Goal: Task Accomplishment & Management: Manage account settings

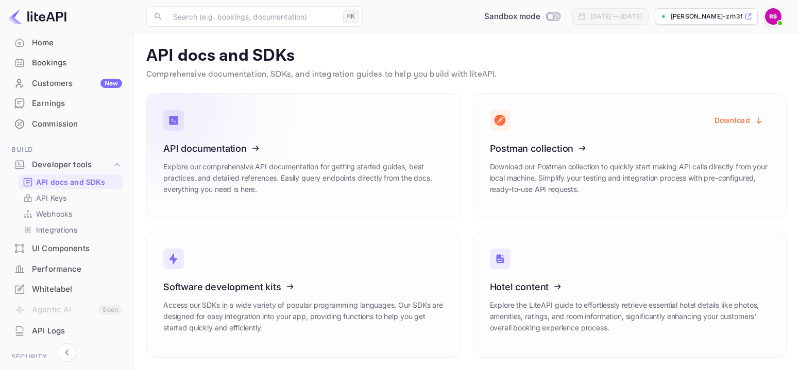
scroll to position [1, 0]
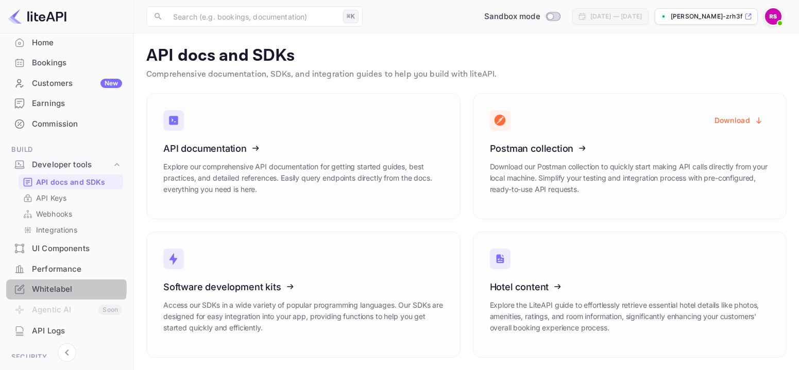
click at [54, 289] on div "Whitelabel" at bounding box center [77, 290] width 90 height 12
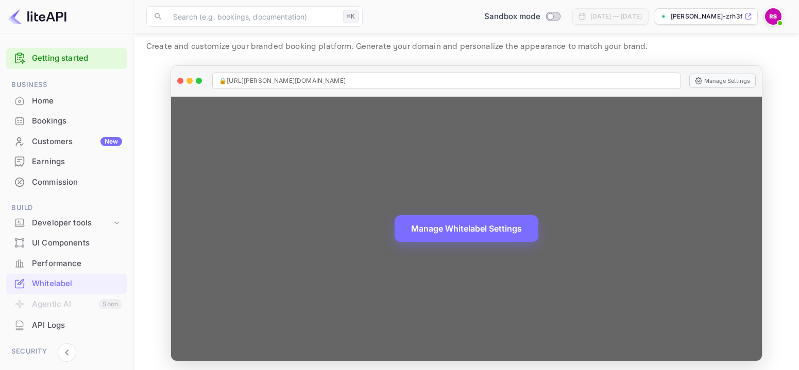
scroll to position [31, 0]
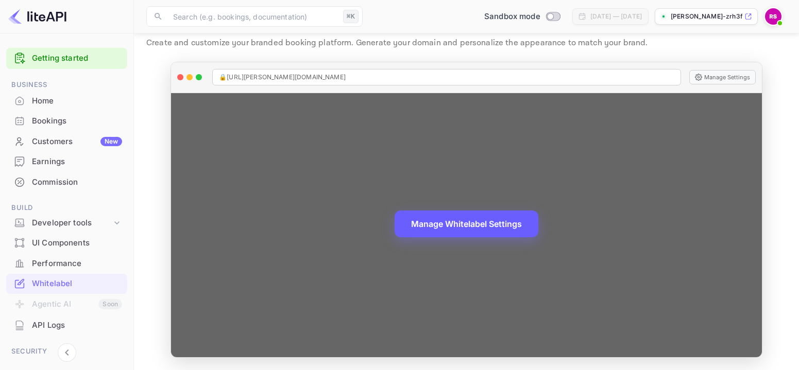
click at [469, 228] on button "Manage Whitelabel Settings" at bounding box center [467, 224] width 144 height 27
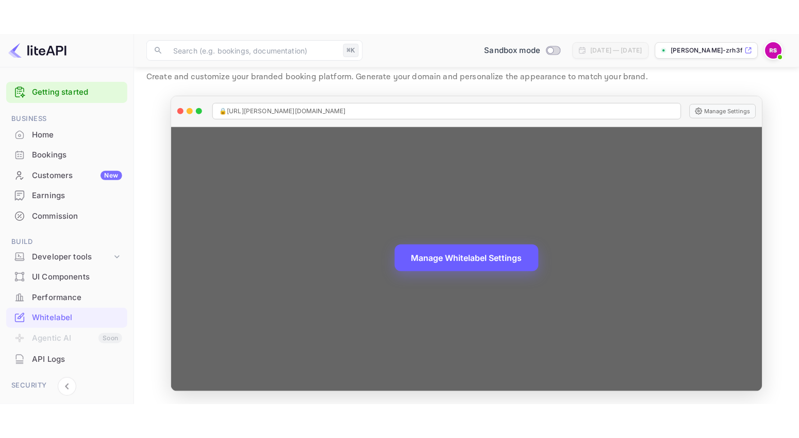
scroll to position [18, 0]
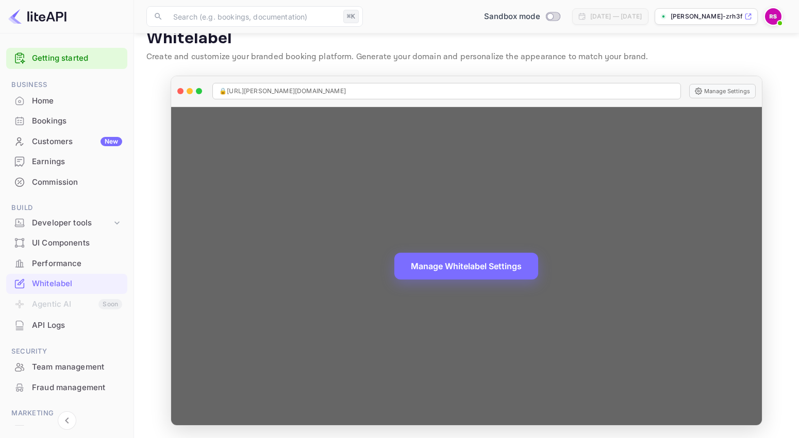
drag, startPoint x: 401, startPoint y: 89, endPoint x: 220, endPoint y: 92, distance: 181.4
click at [220, 92] on div "🔒 https://raul-sosa-zrh3f.nuitee.link" at bounding box center [446, 91] width 468 height 16
copy span "🔒 https://raul-sosa-zrh3f.nuitee.link"
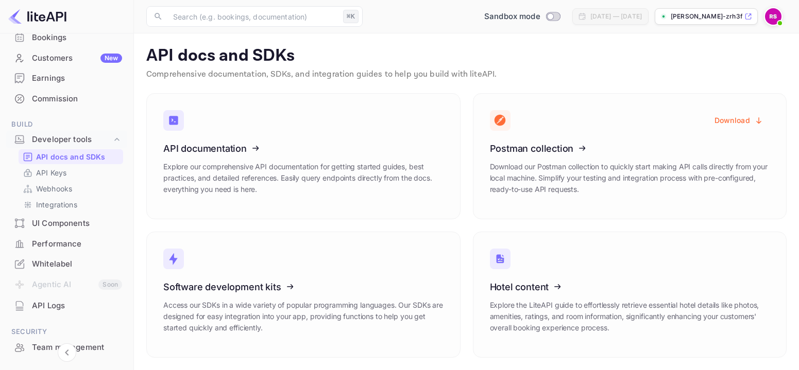
scroll to position [100, 0]
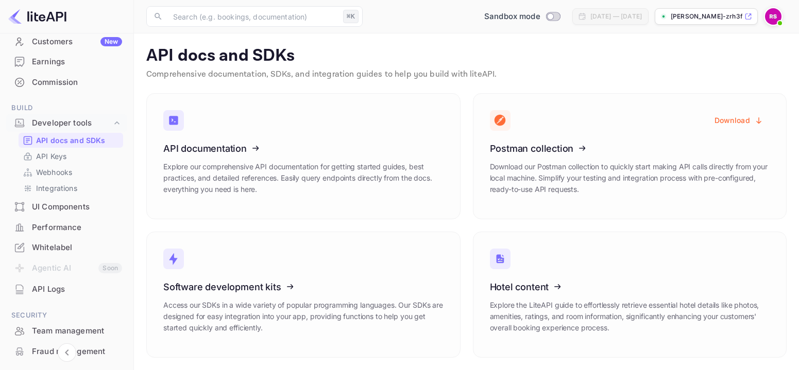
click at [64, 244] on div "Whitelabel" at bounding box center [77, 248] width 90 height 12
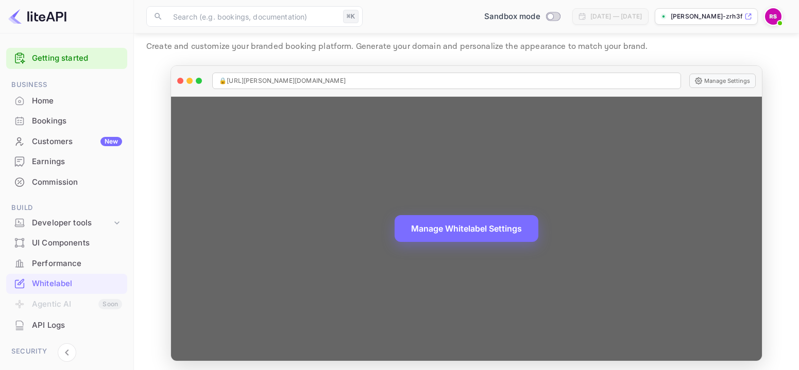
scroll to position [31, 0]
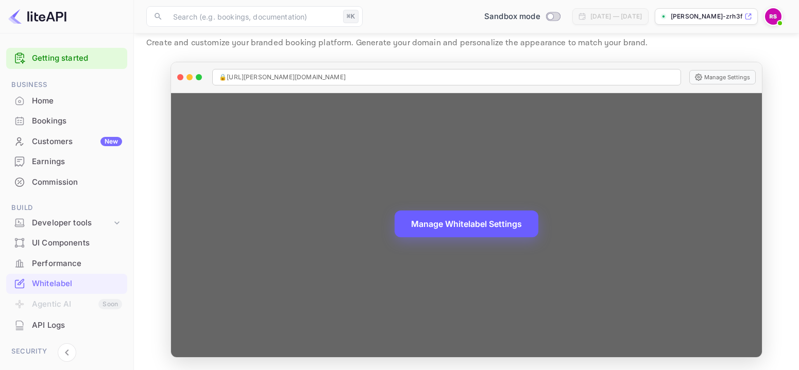
click at [475, 226] on button "Manage Whitelabel Settings" at bounding box center [467, 224] width 144 height 27
click at [477, 220] on button "Manage Whitelabel Settings" at bounding box center [467, 224] width 144 height 27
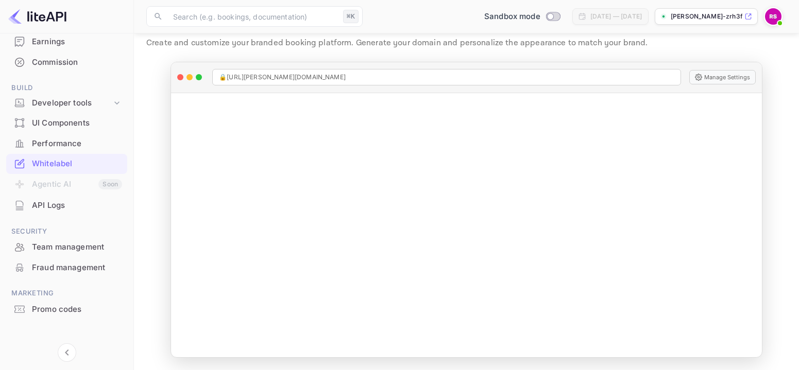
scroll to position [126, 0]
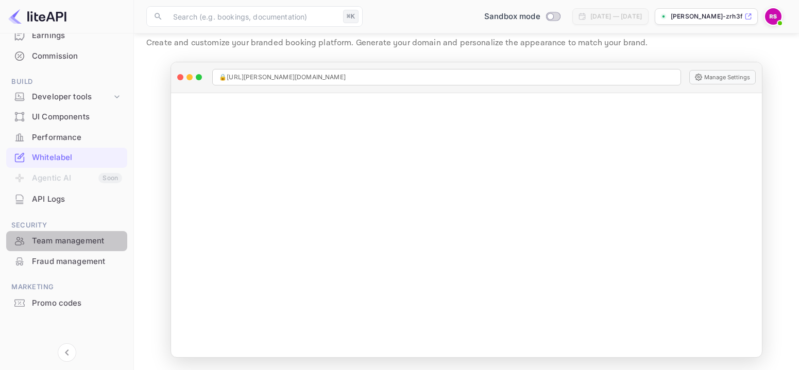
click at [69, 243] on div "Team management" at bounding box center [77, 241] width 90 height 12
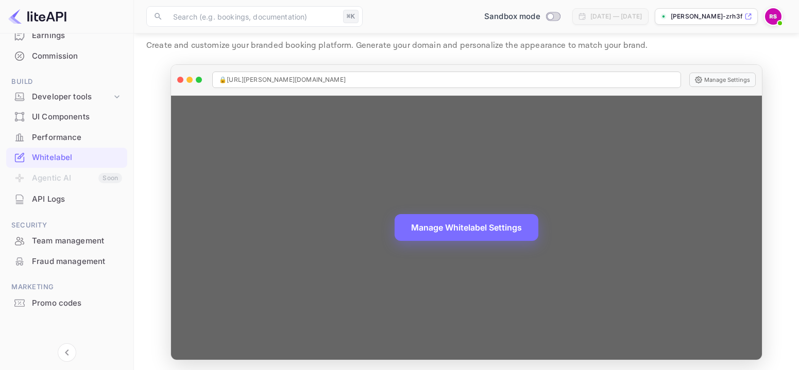
scroll to position [31, 0]
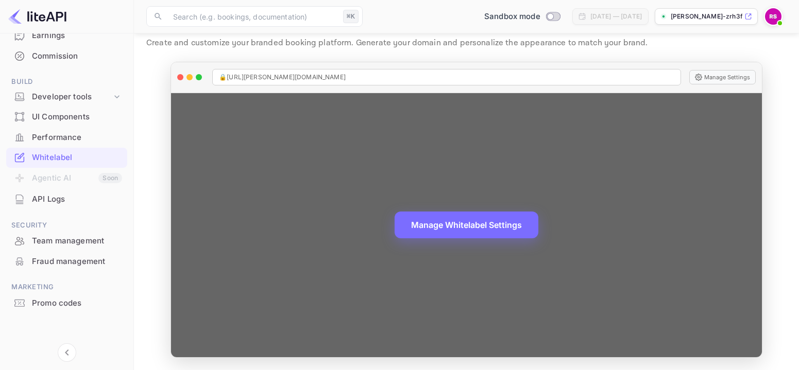
click at [428, 91] on div "🔒 https://raul-sosa-zrh3f.nuitee.link Manage Settings" at bounding box center [466, 77] width 591 height 31
click at [423, 107] on div "Manage Whitelabel Settings" at bounding box center [466, 225] width 591 height 264
click at [429, 80] on div "🔒 https://raul-sosa-zrh3f.nuitee.link" at bounding box center [446, 77] width 469 height 16
click at [414, 101] on div "Manage Whitelabel Settings" at bounding box center [466, 225] width 591 height 264
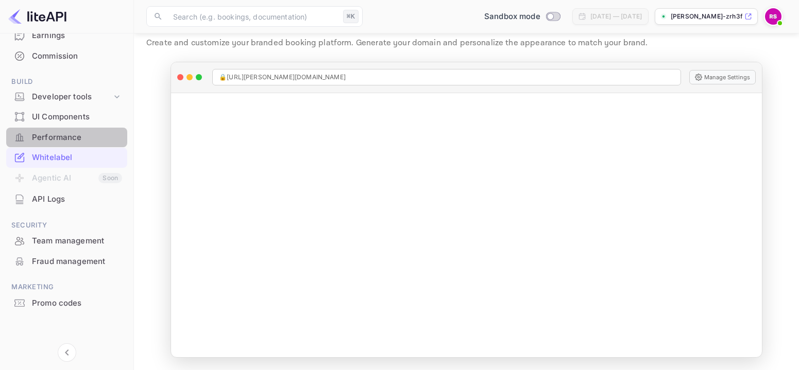
click at [109, 146] on div "Performance" at bounding box center [66, 138] width 121 height 20
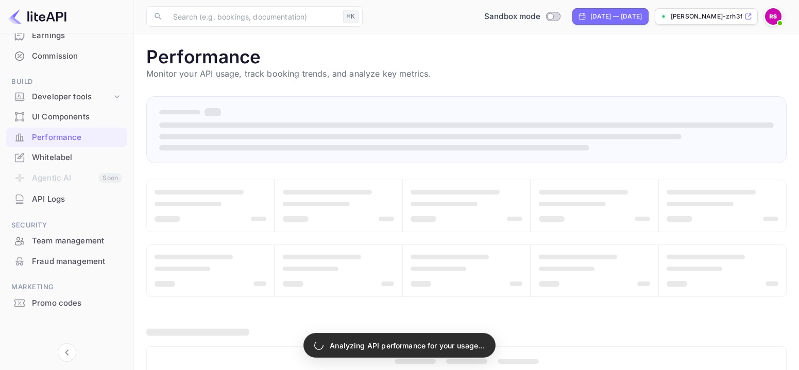
click at [54, 160] on div "Whitelabel" at bounding box center [77, 158] width 90 height 12
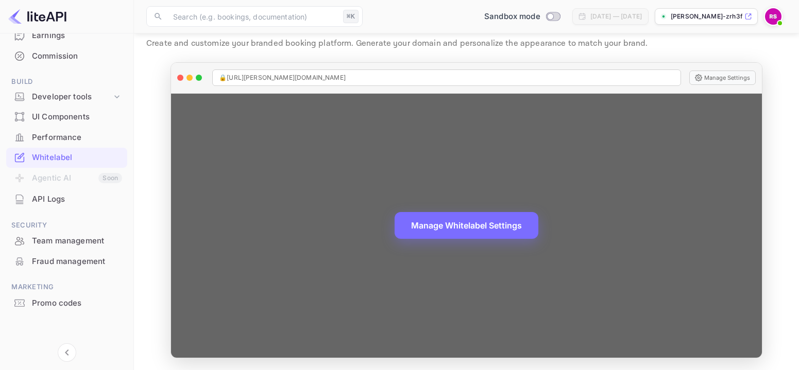
scroll to position [31, 0]
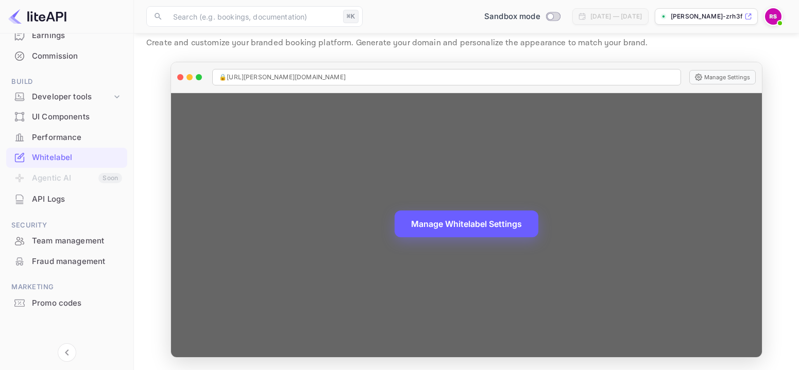
click at [490, 225] on button "Manage Whitelabel Settings" at bounding box center [467, 224] width 144 height 27
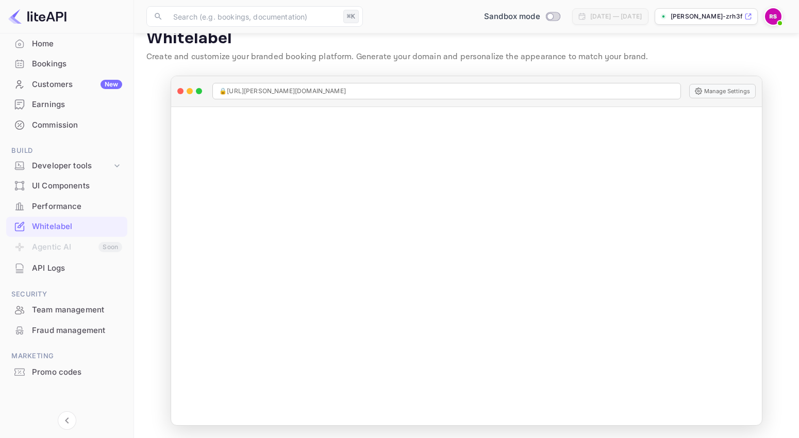
scroll to position [58, 0]
click at [45, 226] on div "Whitelabel" at bounding box center [77, 226] width 90 height 12
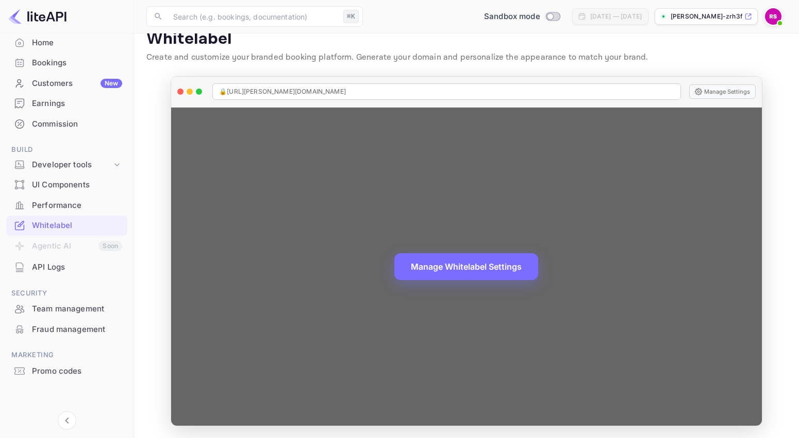
scroll to position [18, 0]
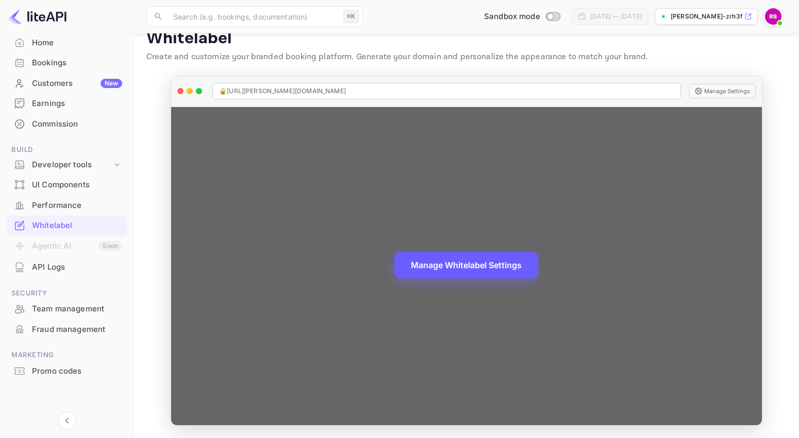
click at [456, 267] on button "Manage Whitelabel Settings" at bounding box center [466, 265] width 144 height 27
click at [542, 90] on div "🔒 https://raul-sosa-zrh3f.nuitee.link" at bounding box center [446, 91] width 468 height 16
click at [487, 267] on button "Manage Whitelabel Settings" at bounding box center [466, 265] width 144 height 27
